Goal: Information Seeking & Learning: Learn about a topic

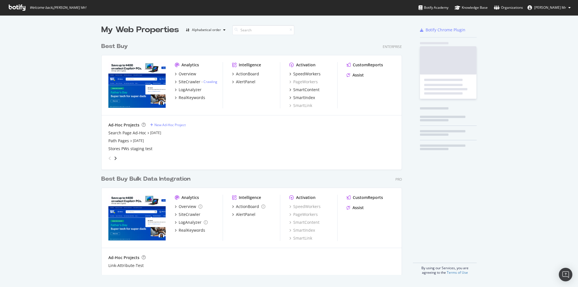
scroll to position [283, 571]
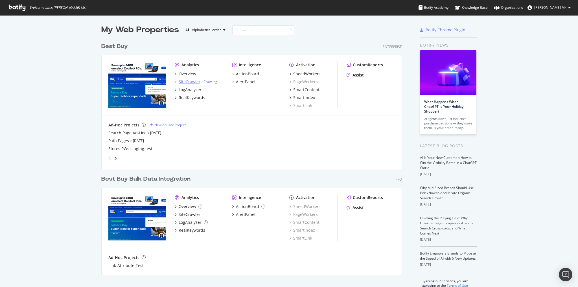
click at [187, 82] on div "SiteCrawler" at bounding box center [190, 82] width 22 height 6
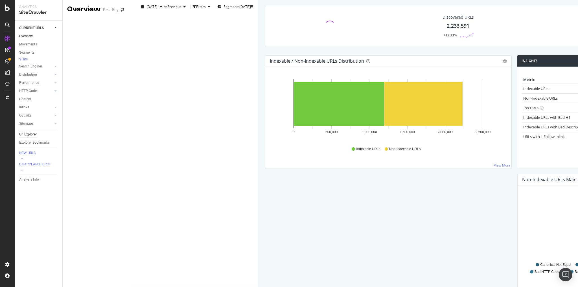
click at [31, 137] on div "Url Explorer" at bounding box center [28, 135] width 18 height 6
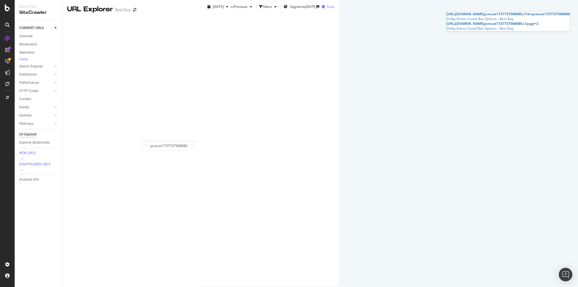
type input "pcmcat1737737568080"
click at [496, 16] on span "pcmcat1737737568080" at bounding box center [503, 14] width 38 height 5
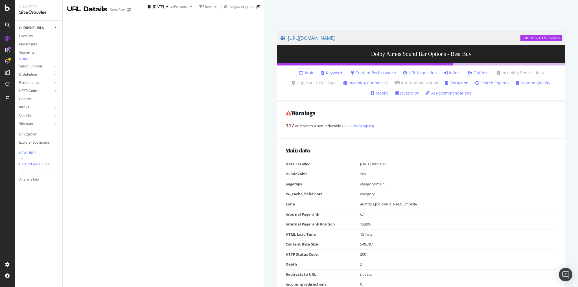
click at [444, 76] on link "Inlinks" at bounding box center [453, 73] width 18 height 6
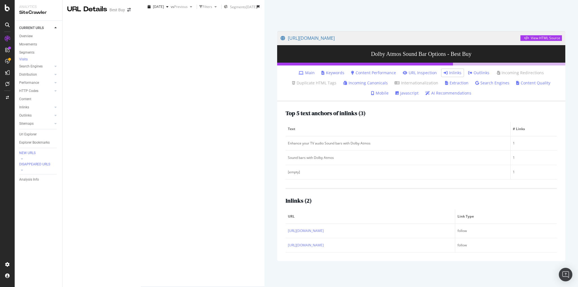
click at [468, 76] on link "Outlinks" at bounding box center [478, 73] width 21 height 6
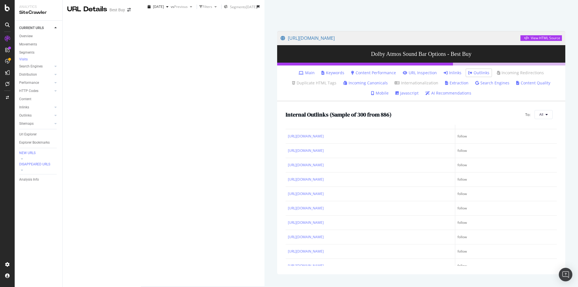
click at [444, 76] on link "Inlinks" at bounding box center [453, 73] width 18 height 6
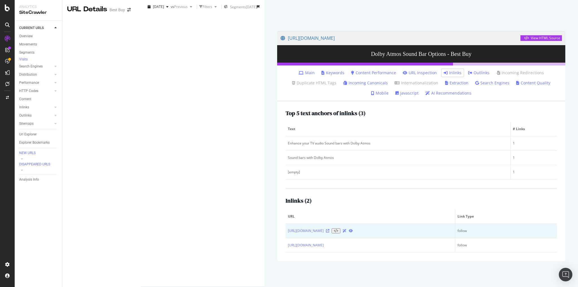
click at [326, 233] on icon at bounding box center [327, 230] width 3 height 3
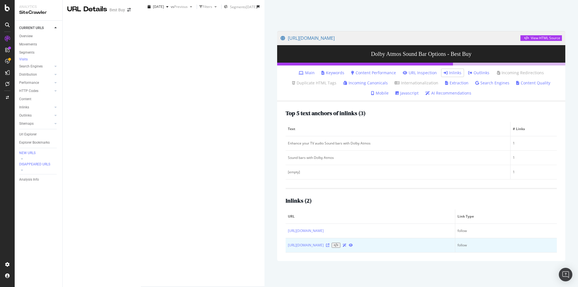
click at [326, 247] on icon at bounding box center [327, 245] width 3 height 3
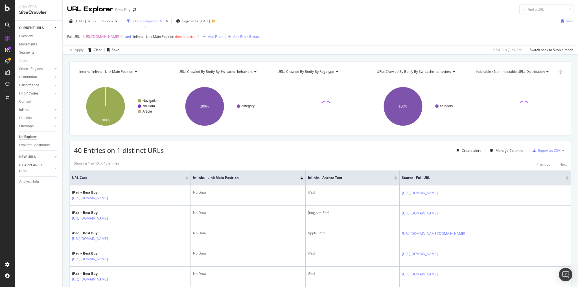
click at [119, 34] on span "https://www.bestbuy.com/site/ipad-tablets-ereaders/ipad/pcmcat209000050007.c?id…" at bounding box center [101, 37] width 36 height 8
click at [129, 59] on icon at bounding box center [129, 60] width 3 height 4
click at [113, 60] on input "text" at bounding box center [103, 59] width 62 height 9
paste input "https://urldefense.com/v3/__https:/app.botify.com/best-buy/best-buy/crawl/explo…"
type input "https://urldefense.com/v3/__https:/app.botify.com/best-buy/best-buy/crawl/explo…"
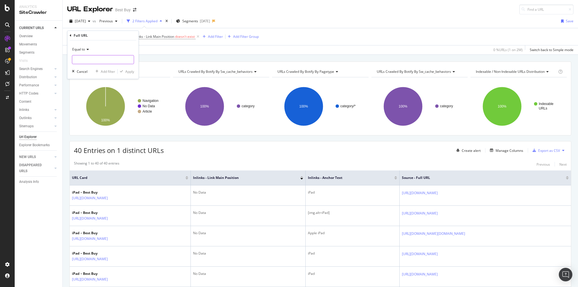
click at [93, 60] on input "text" at bounding box center [103, 59] width 62 height 9
paste input "[URL][DOMAIN_NAME]"
type input "[URL][DOMAIN_NAME]"
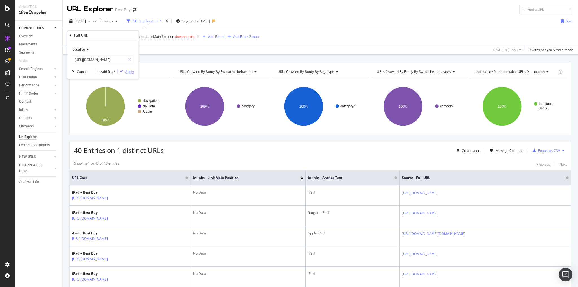
click at [127, 71] on div "Apply" at bounding box center [129, 71] width 9 height 5
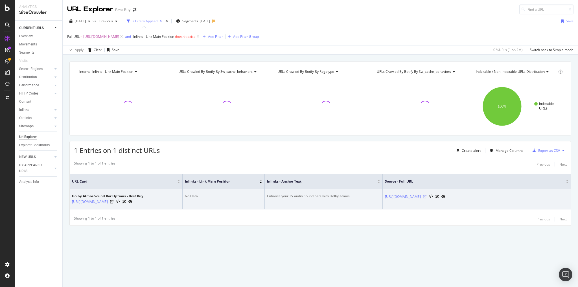
click at [427, 195] on icon at bounding box center [424, 196] width 3 height 3
